Goal: Check status

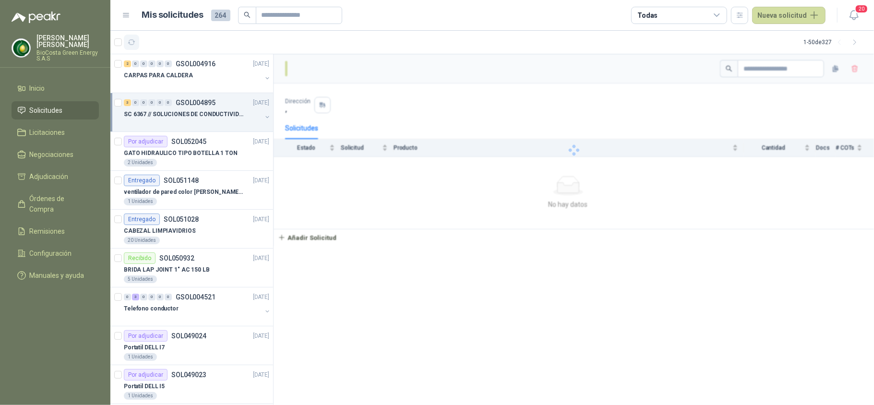
click at [138, 39] on button "button" at bounding box center [131, 42] width 15 height 15
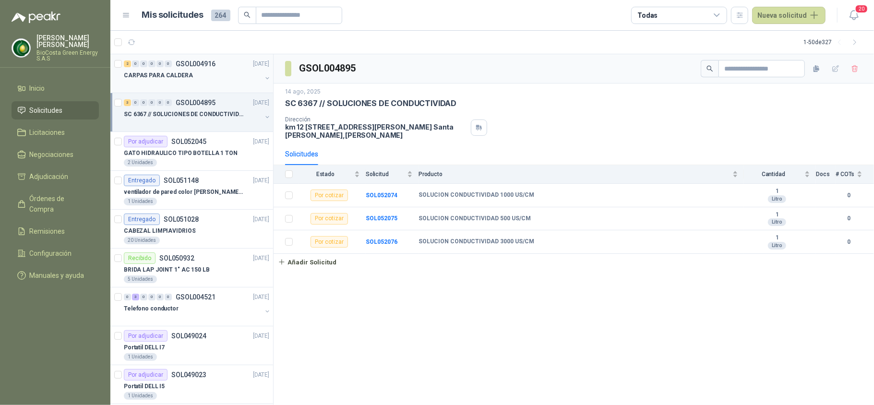
click at [179, 91] on div "2 0 0 0 0 0 GSOL004916 [DATE] CARPAS PARA CALDERA" at bounding box center [191, 73] width 163 height 39
click at [164, 81] on div "CARPAS PARA CALDERA" at bounding box center [193, 76] width 138 height 12
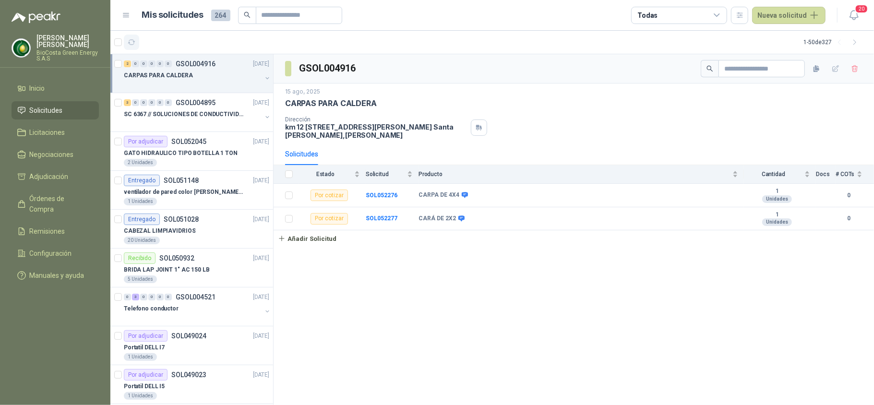
click at [131, 38] on icon "button" at bounding box center [132, 42] width 8 height 8
click at [752, 121] on div "Dirección km 12 [STREET_ADDRESS][PERSON_NAME][PERSON_NAME]" at bounding box center [574, 127] width 578 height 23
click at [225, 127] on div at bounding box center [193, 124] width 138 height 8
